Goal: Navigation & Orientation: Understand site structure

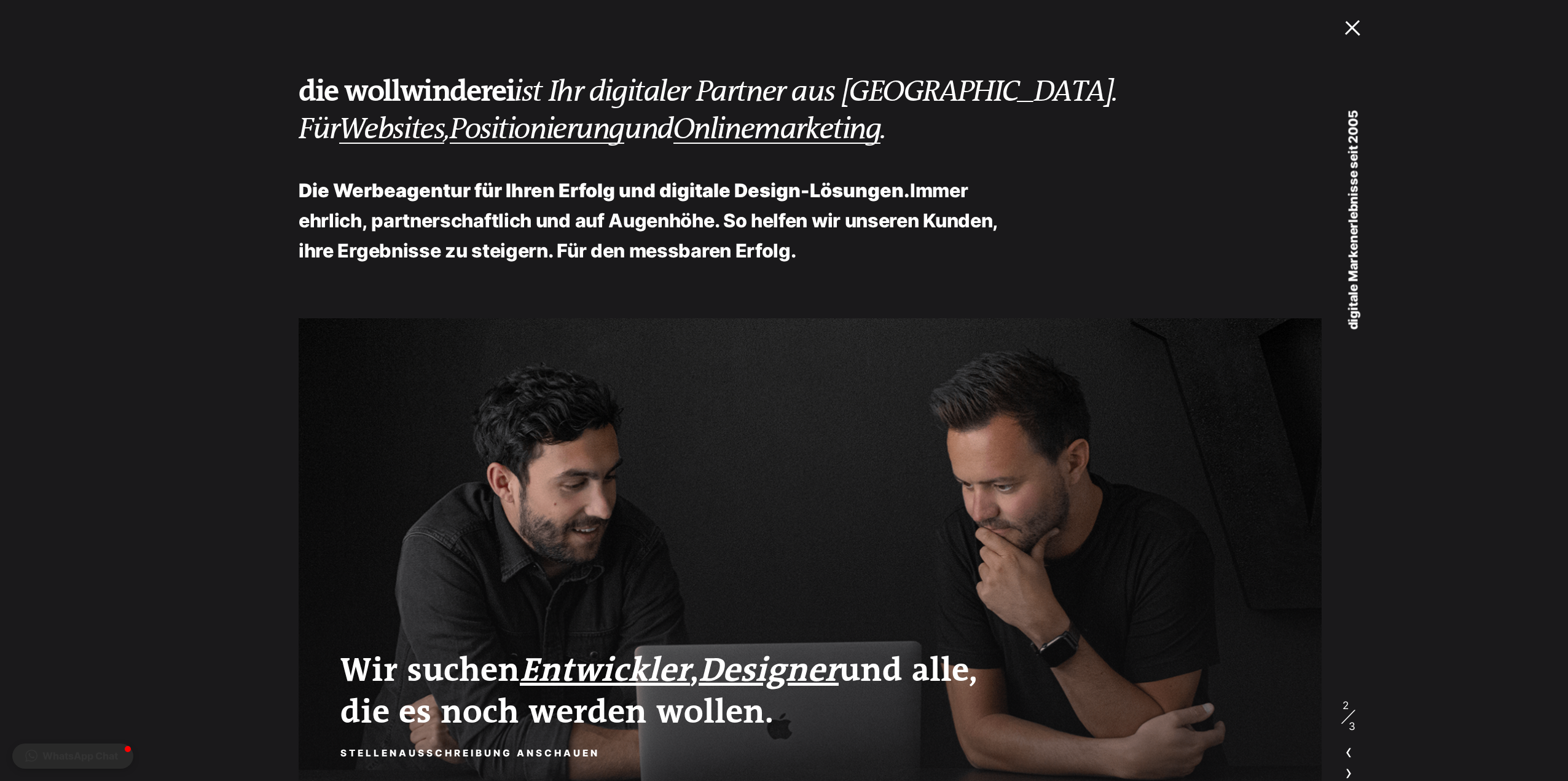
click at [1362, 13] on link "MENU" at bounding box center [1342, 27] width 63 height 54
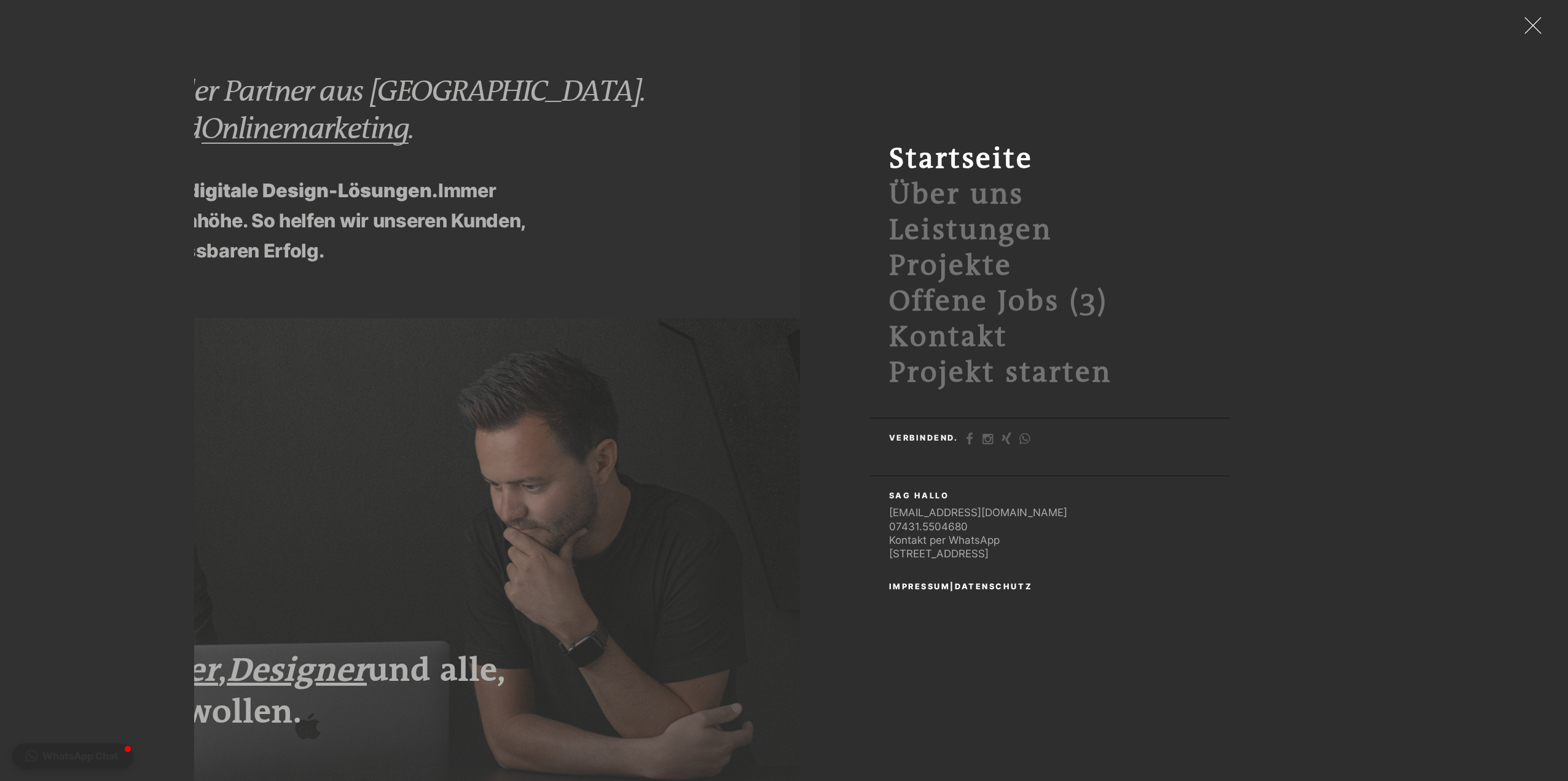
click at [1361, 26] on div at bounding box center [1466, 28] width 1332 height 43
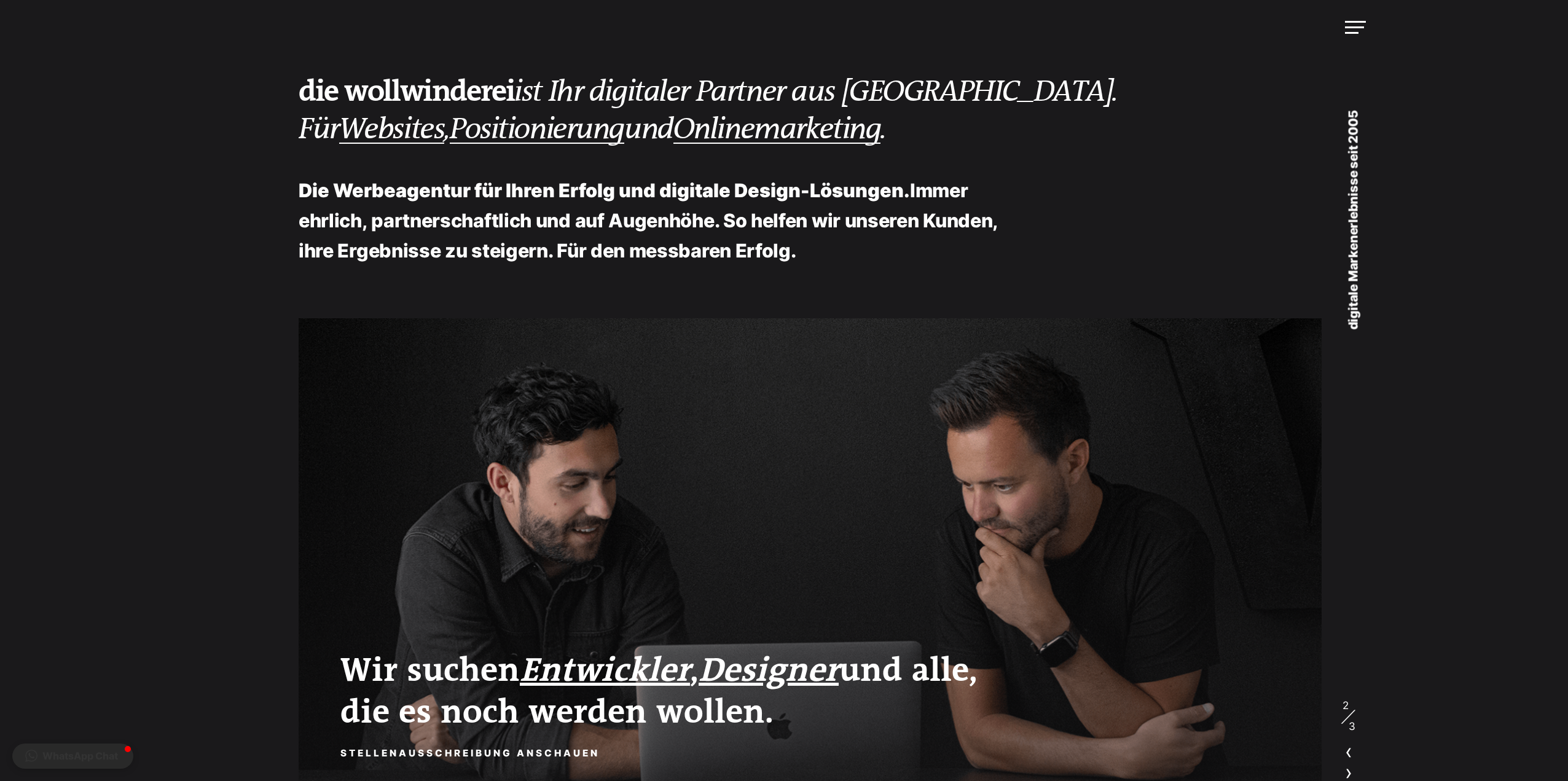
click at [1361, 26] on div at bounding box center [1355, 28] width 21 height 13
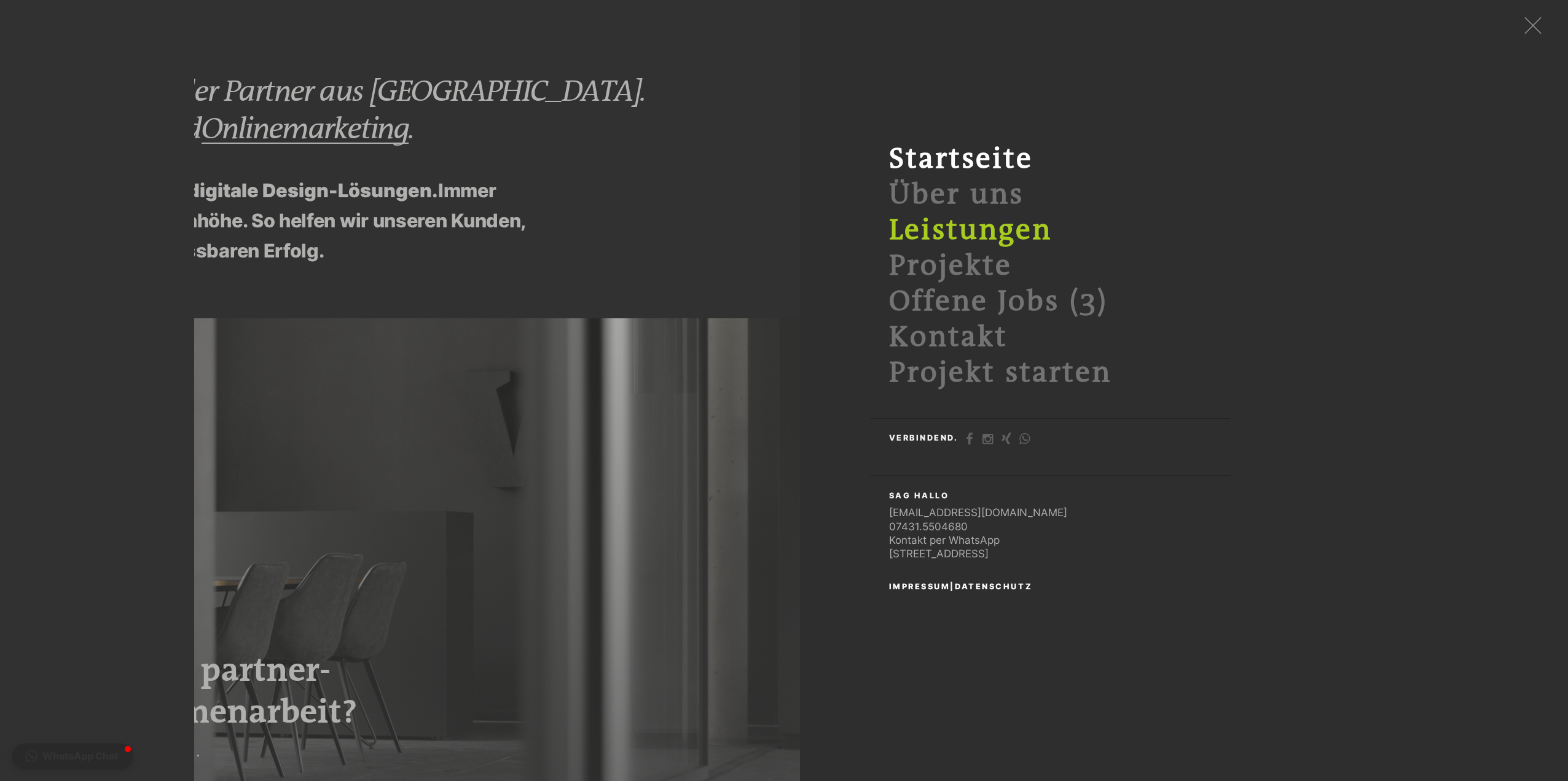
click at [943, 224] on link "Leistungen" at bounding box center [970, 230] width 163 height 33
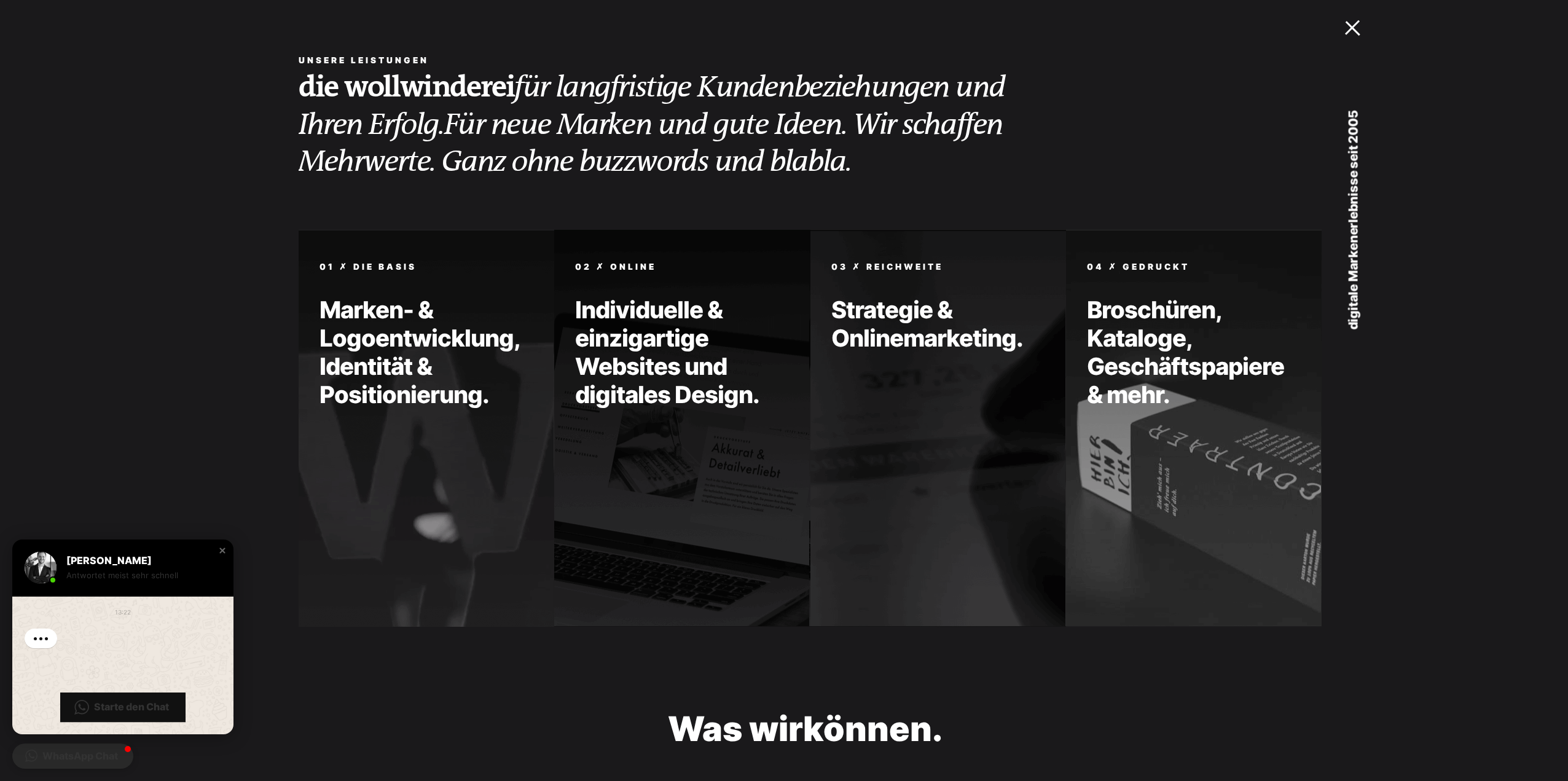
click at [1350, 20] on div at bounding box center [1355, 26] width 21 height 13
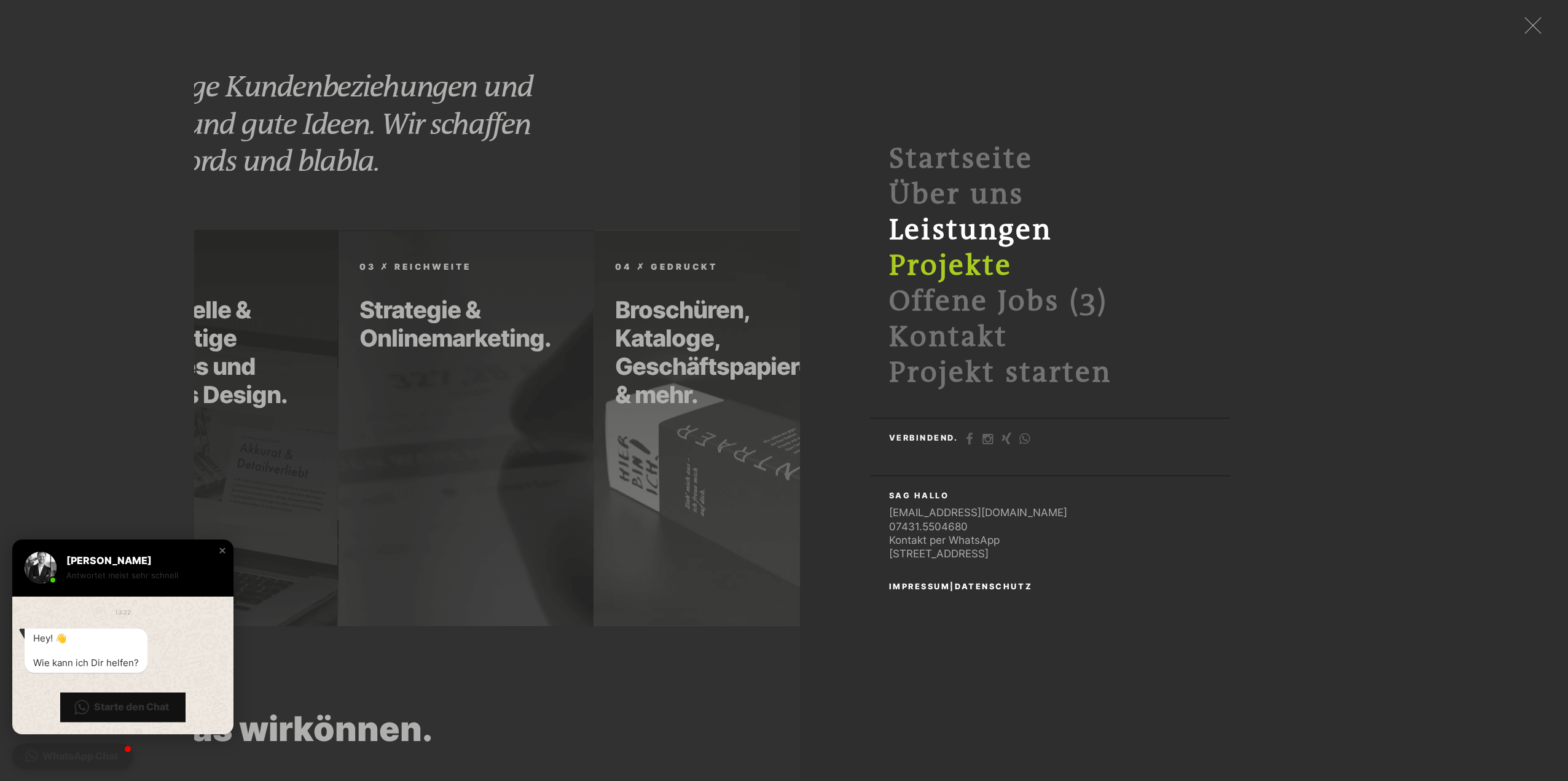
click at [955, 267] on link "Projekte" at bounding box center [950, 266] width 123 height 33
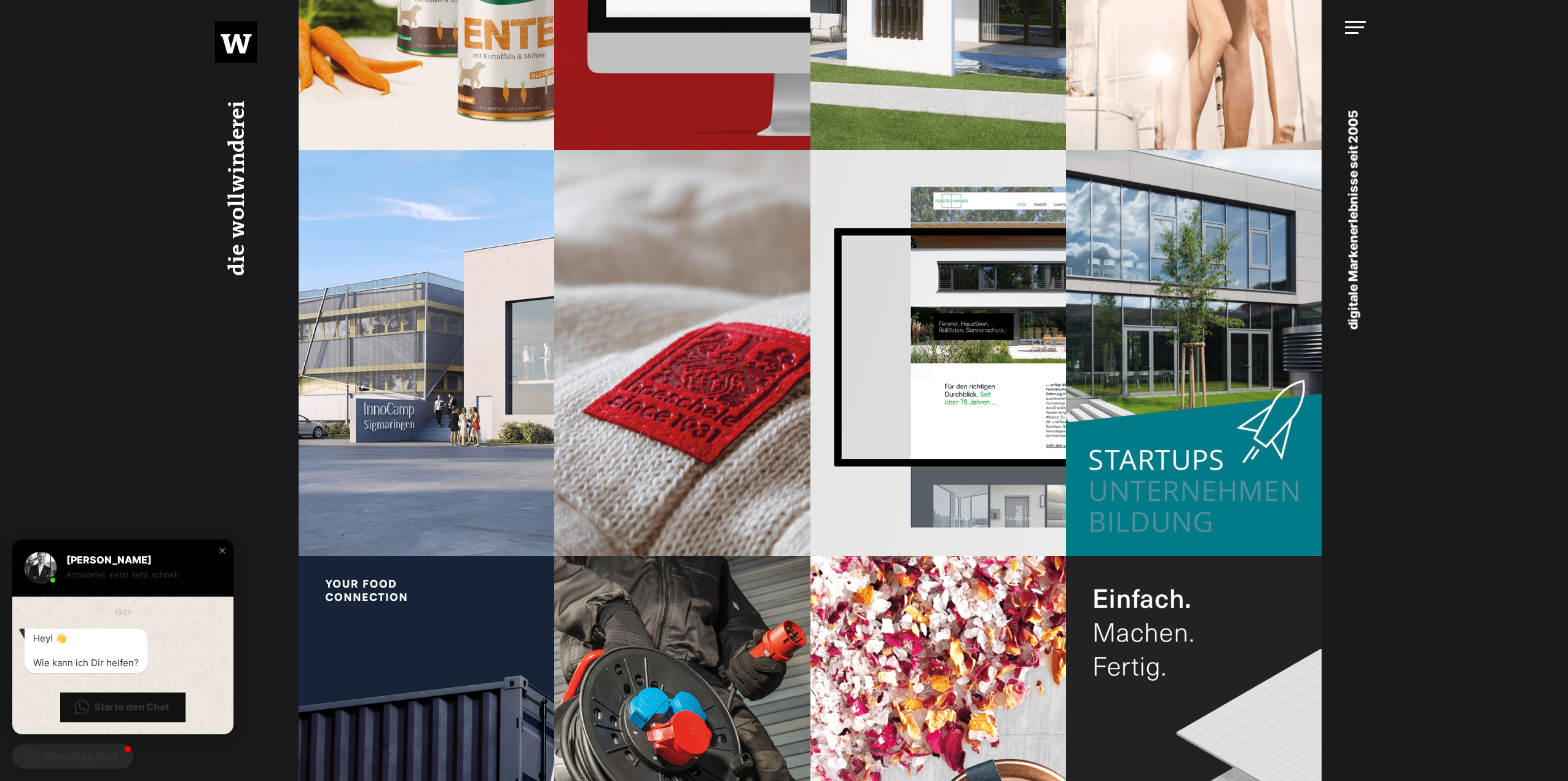
scroll to position [1905, 0]
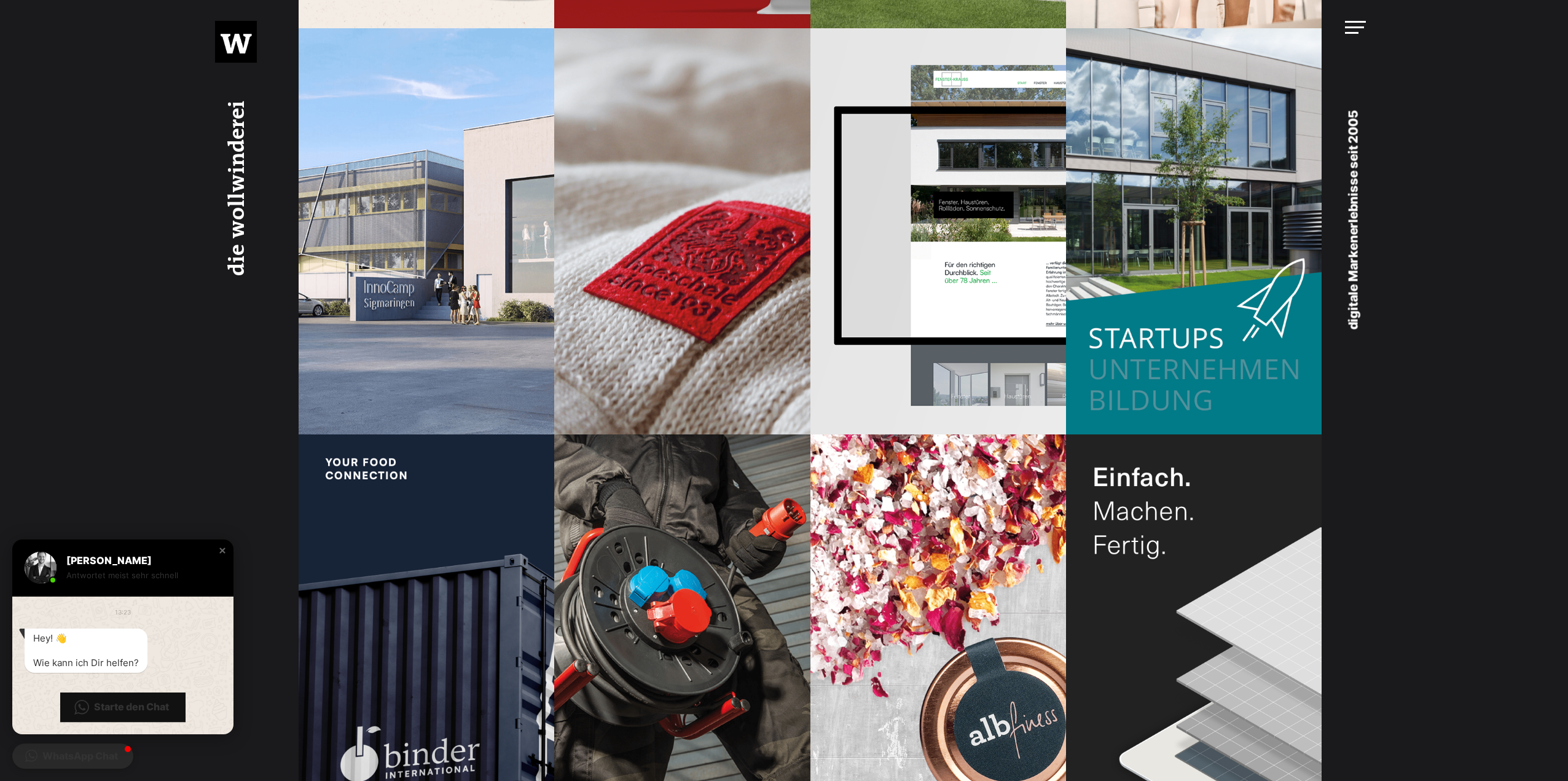
click at [127, 349] on body "Navigation überspringen Startseite Über uns Leistungen Projekte Offene Jobs (3)…" at bounding box center [784, 392] width 1568 height 4596
